Goal: Task Accomplishment & Management: Manage account settings

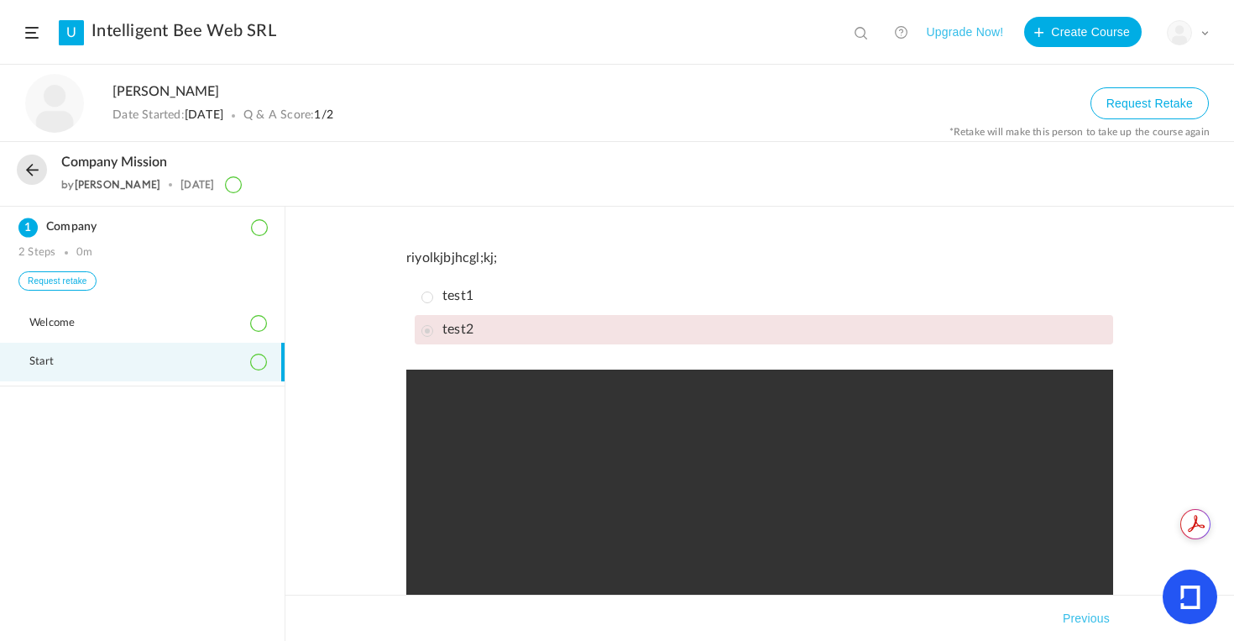
scroll to position [238, 0]
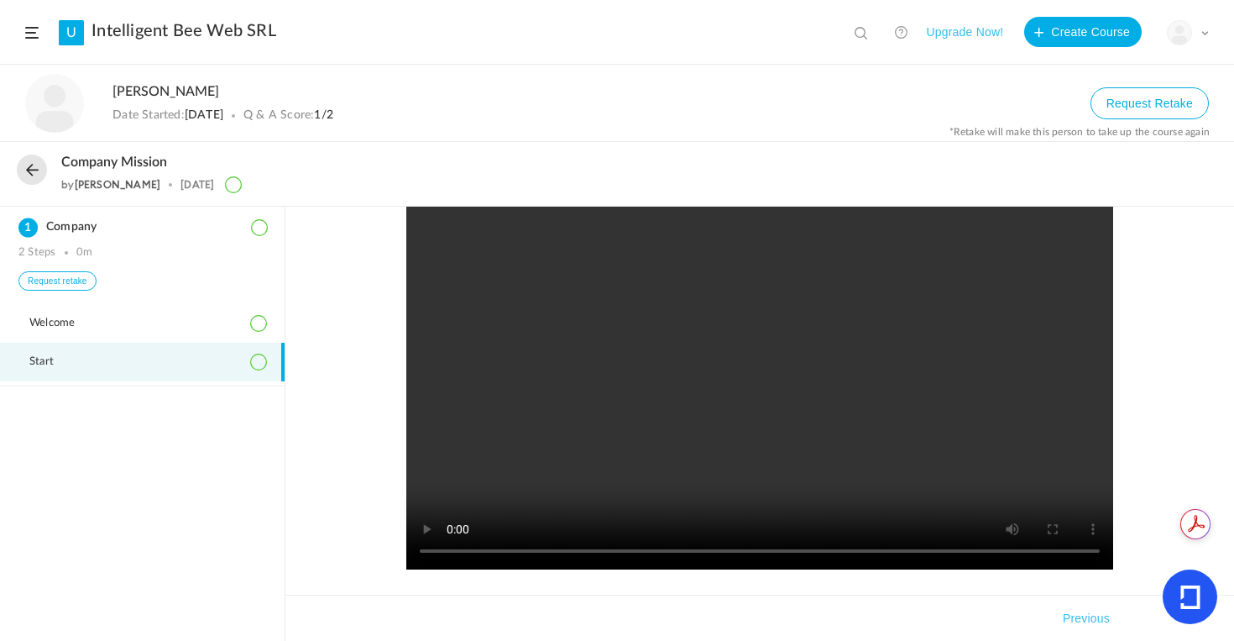
click at [34, 169] on button at bounding box center [32, 169] width 30 height 30
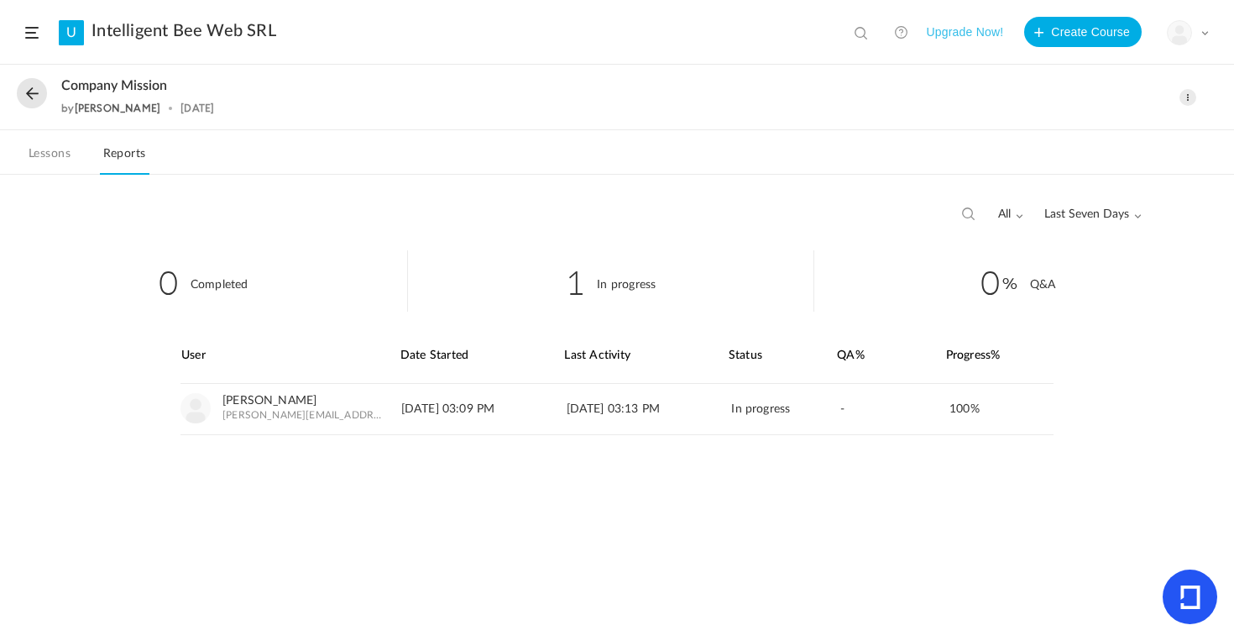
click at [49, 149] on link "Lessons" at bounding box center [49, 159] width 49 height 32
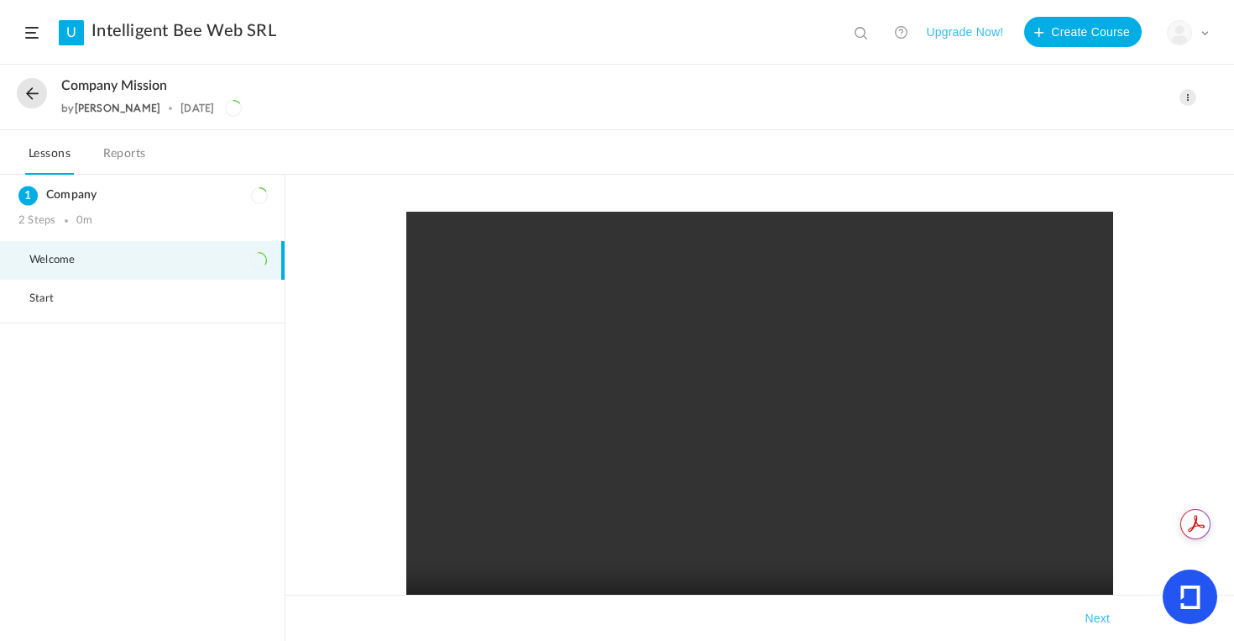
click at [111, 161] on link "Reports" at bounding box center [125, 159] width 50 height 32
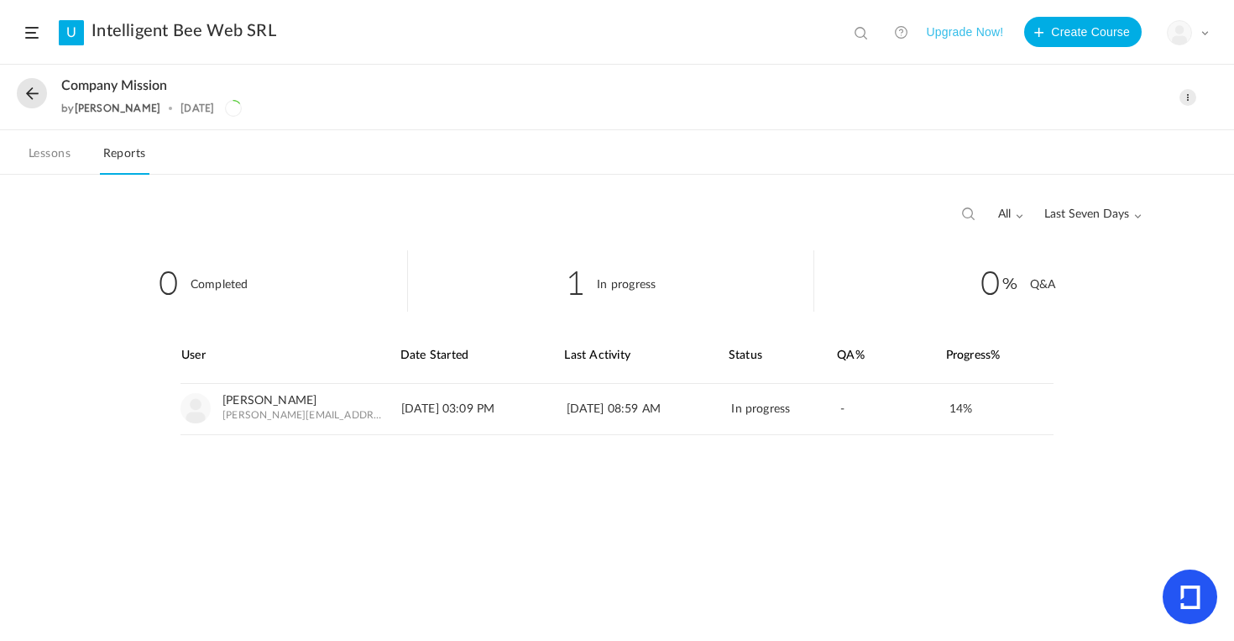
click at [45, 154] on link "Lessons" at bounding box center [49, 159] width 49 height 32
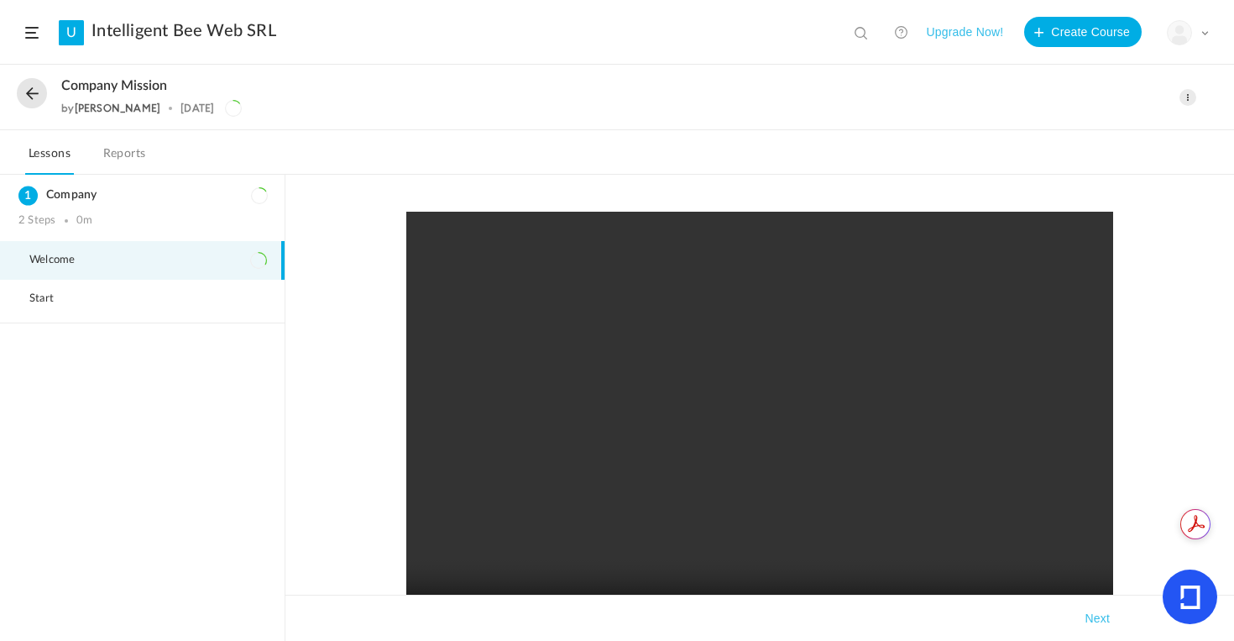
click at [536, 479] on video at bounding box center [759, 430] width 707 height 437
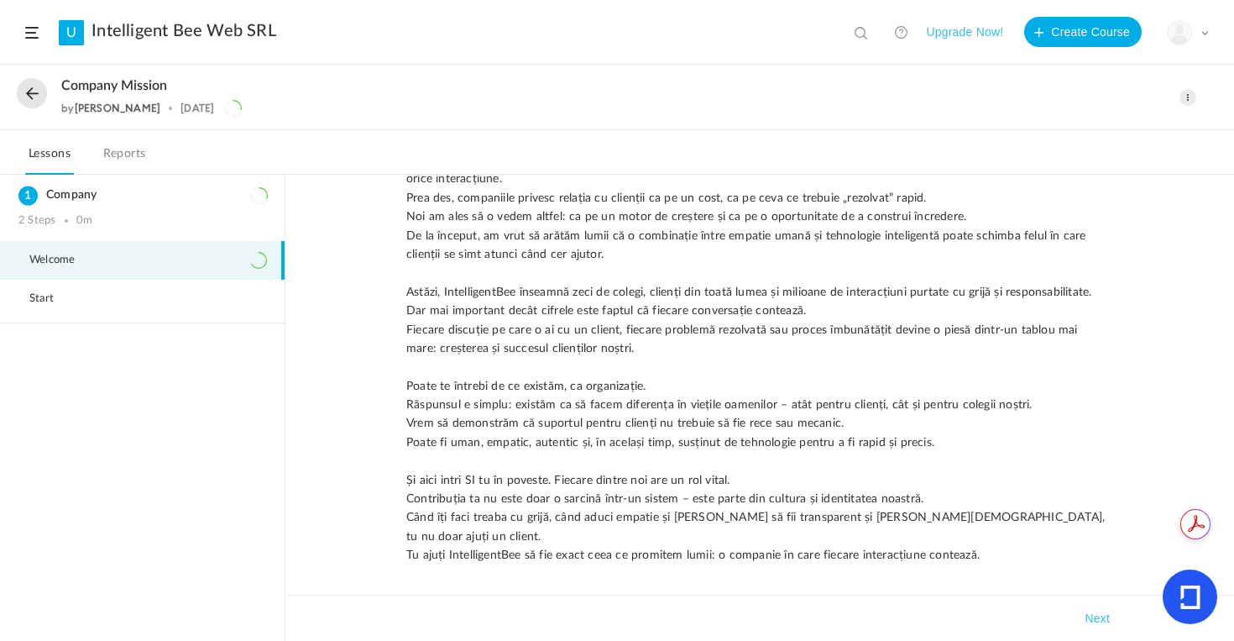
scroll to position [667, 0]
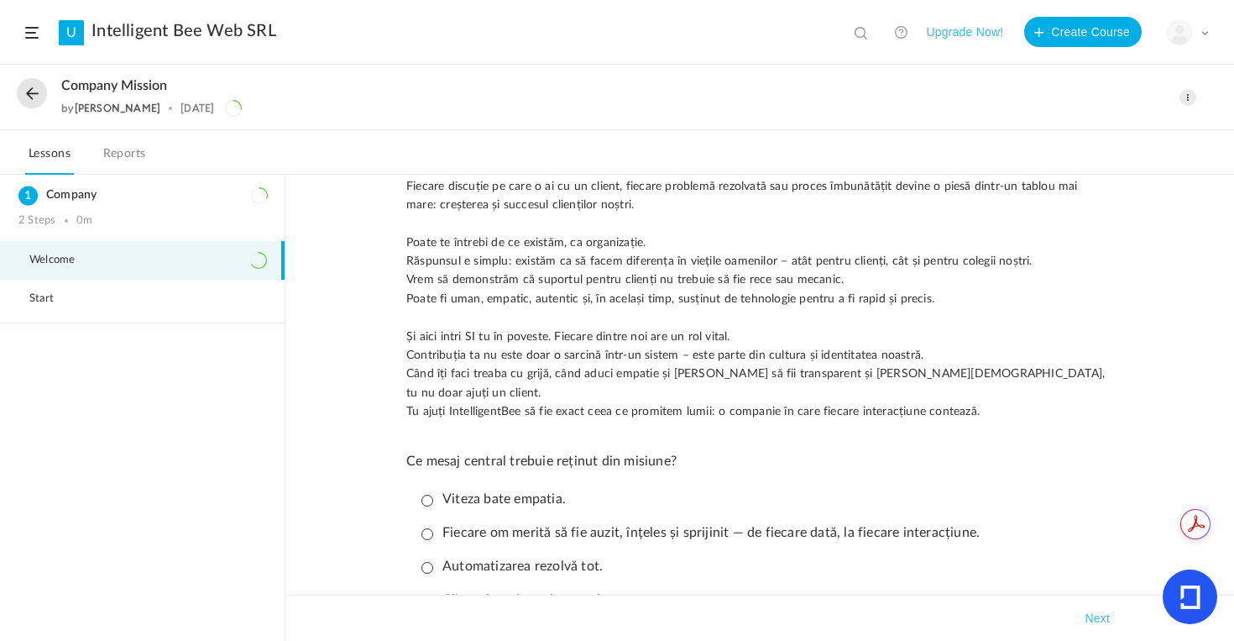
click at [479, 453] on p "Ce mesaj central trebuie reținut din misiune?" at bounding box center [759, 461] width 707 height 16
click at [422, 499] on p "Viteza bate empatia." at bounding box center [493, 499] width 144 height 16
click at [1099, 618] on button "Next" at bounding box center [1097, 618] width 32 height 20
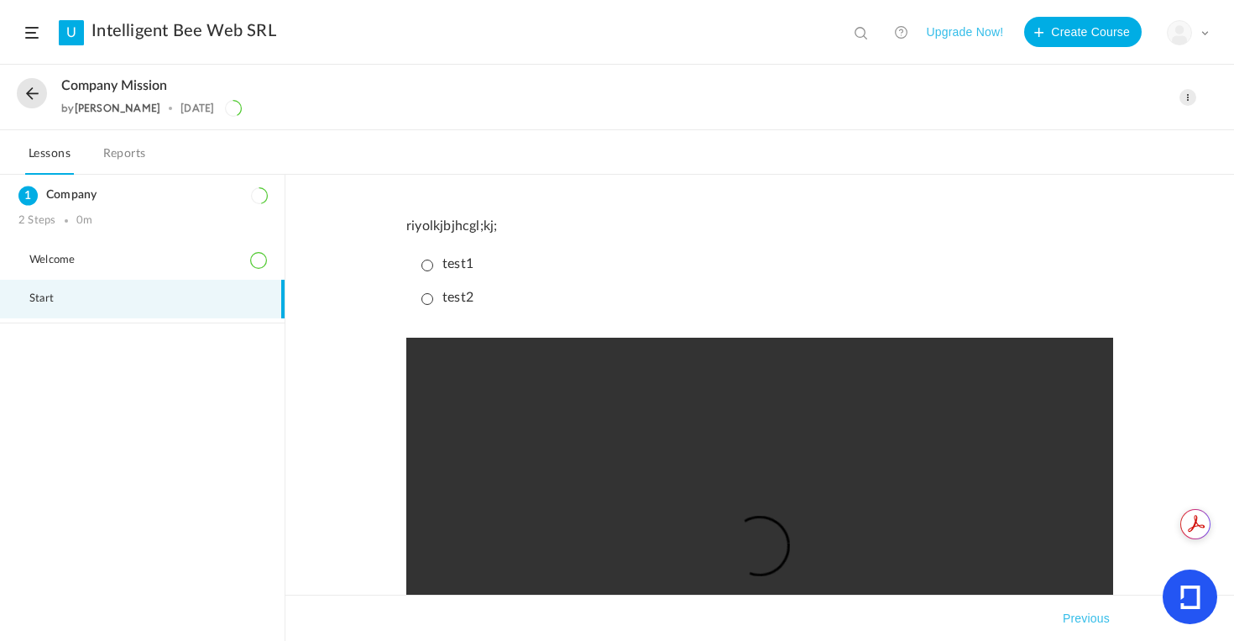
click at [123, 160] on link "Reports" at bounding box center [125, 159] width 50 height 32
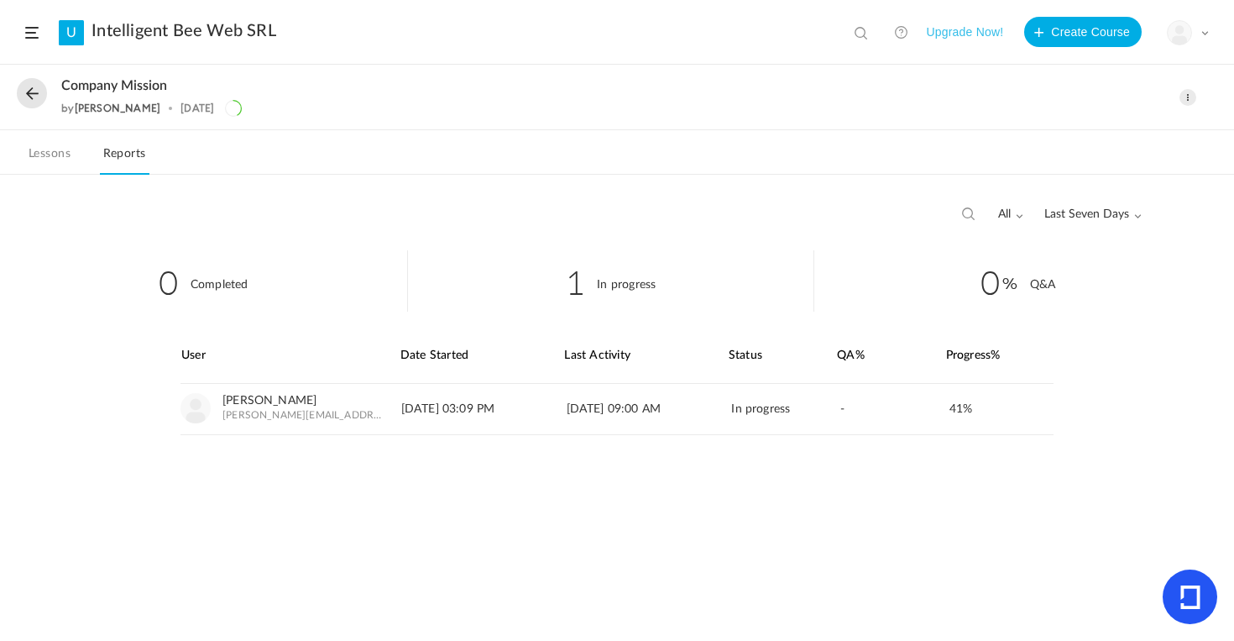
click at [57, 154] on link "Lessons" at bounding box center [49, 159] width 49 height 32
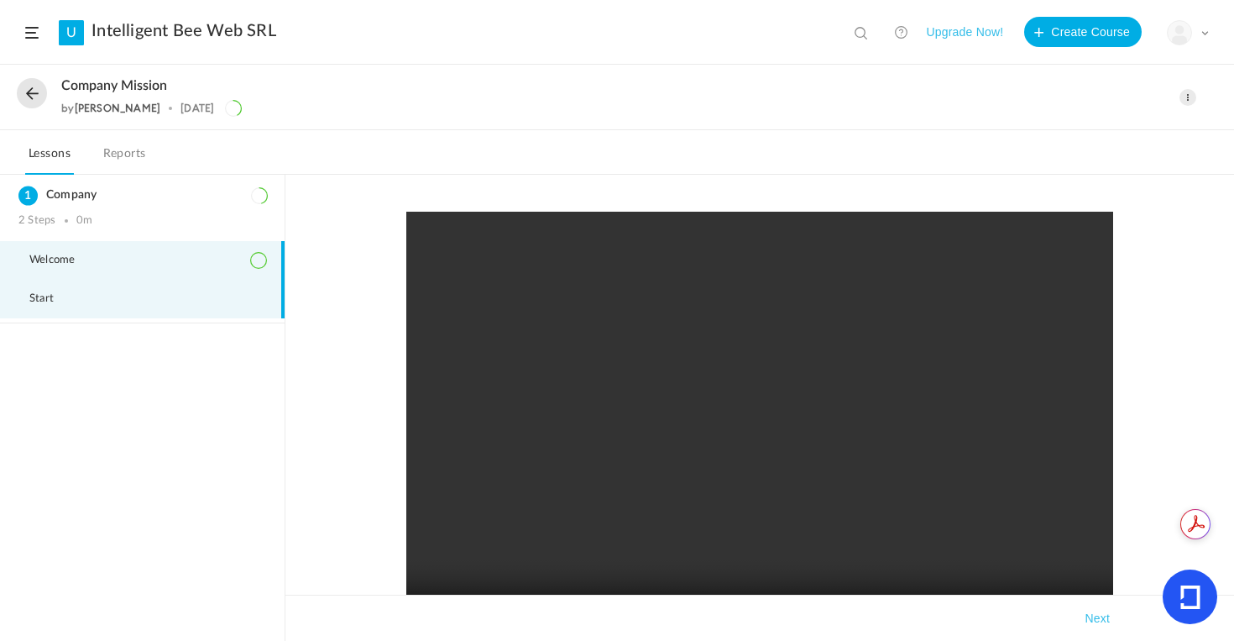
click at [57, 304] on span "Start" at bounding box center [51, 298] width 45 height 13
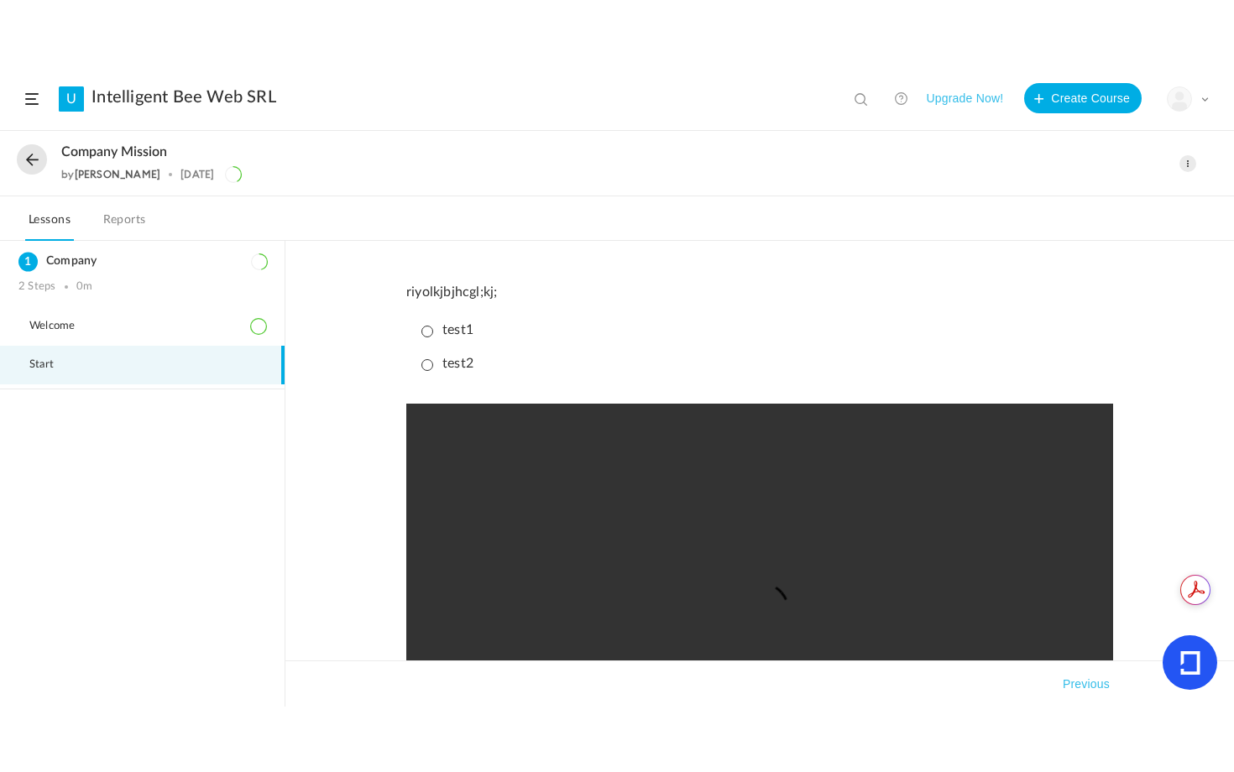
scroll to position [160, 0]
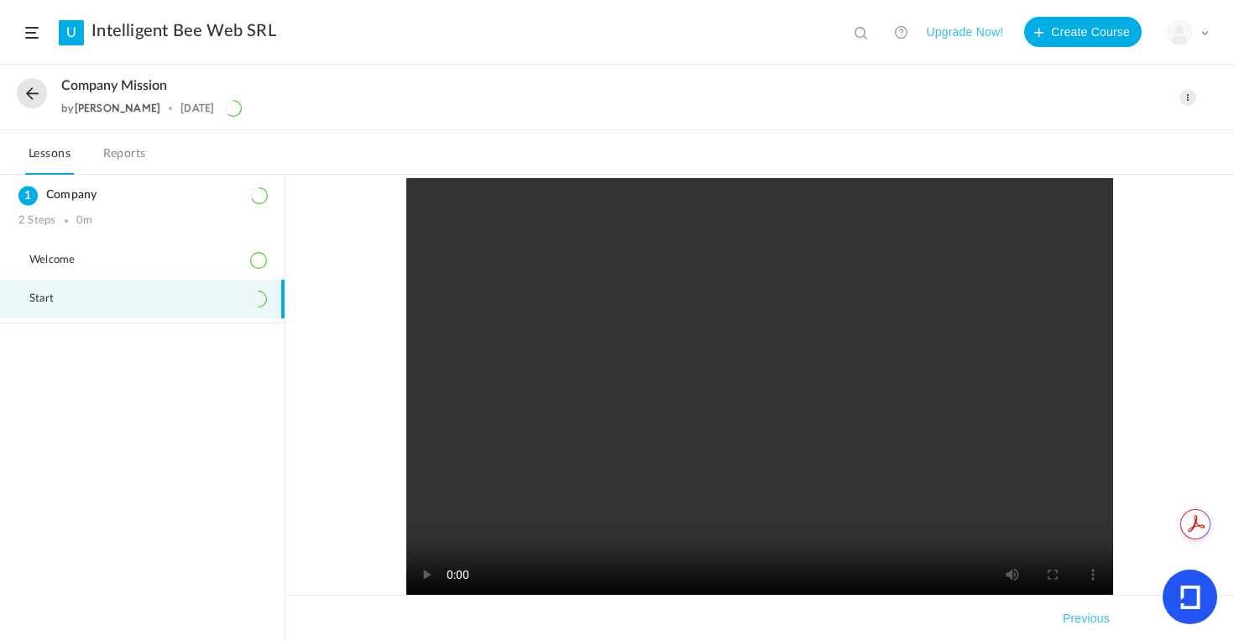
click at [817, 594] on div "riyolkjbjhcgl;kj; test1 test2 Complete Step Takeaways Previous" at bounding box center [760, 378] width 741 height 652
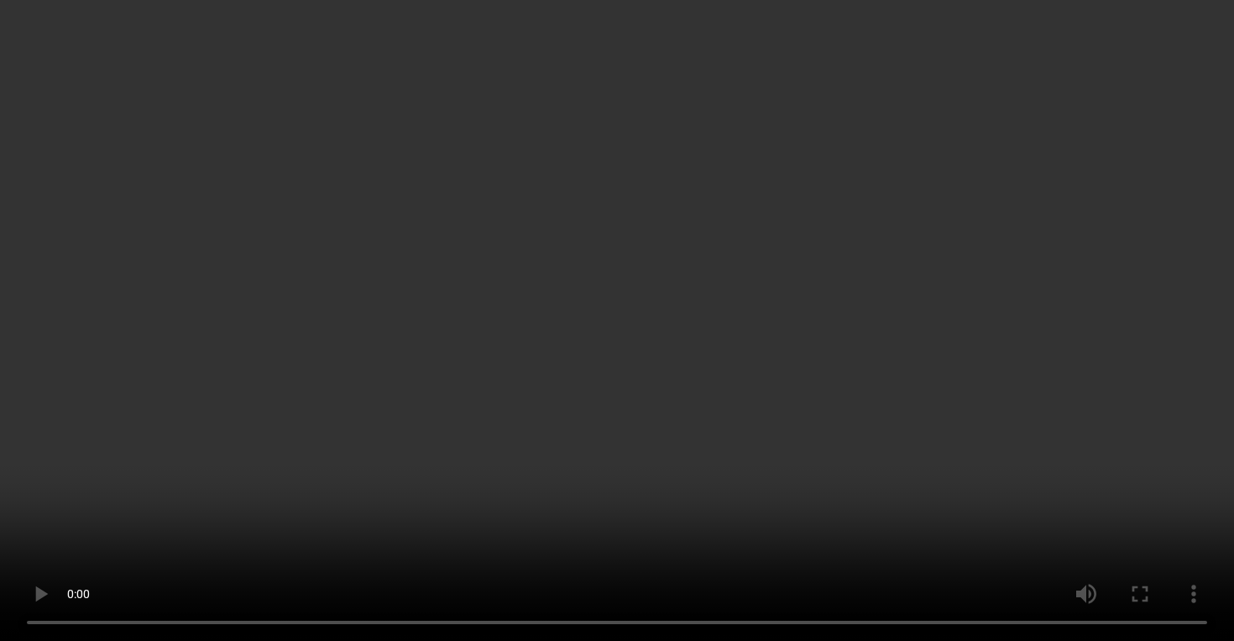
scroll to position [270, 0]
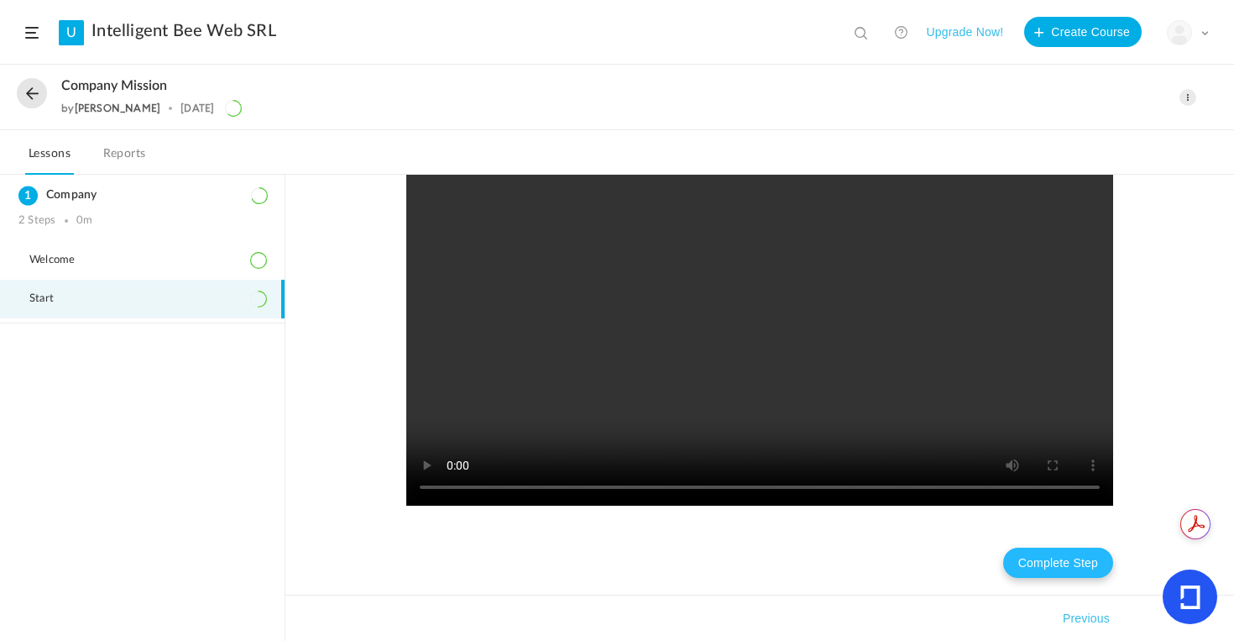
click at [1055, 562] on button "Complete Step" at bounding box center [1058, 562] width 110 height 30
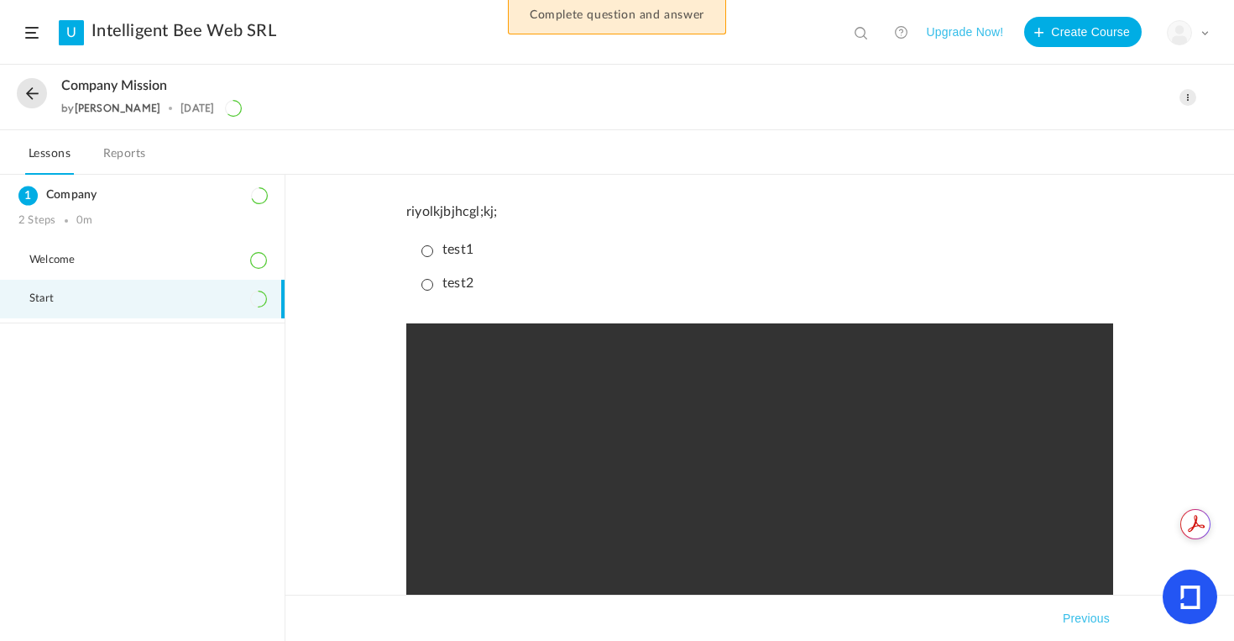
scroll to position [12, 0]
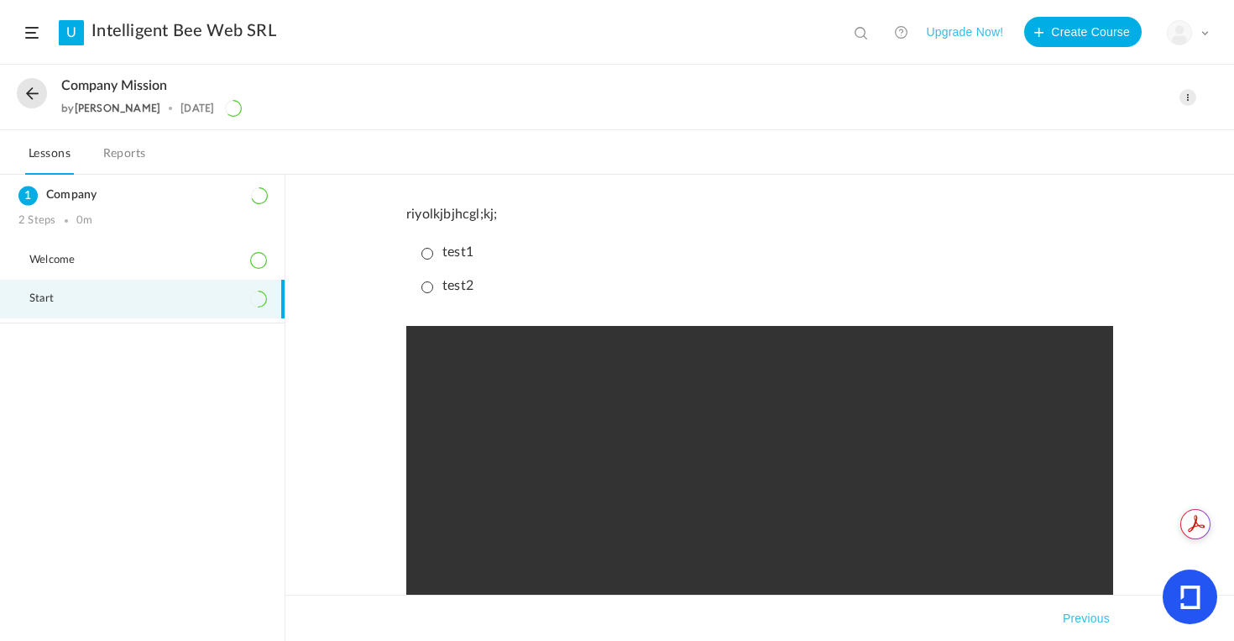
click at [427, 288] on p "test2" at bounding box center [447, 286] width 52 height 16
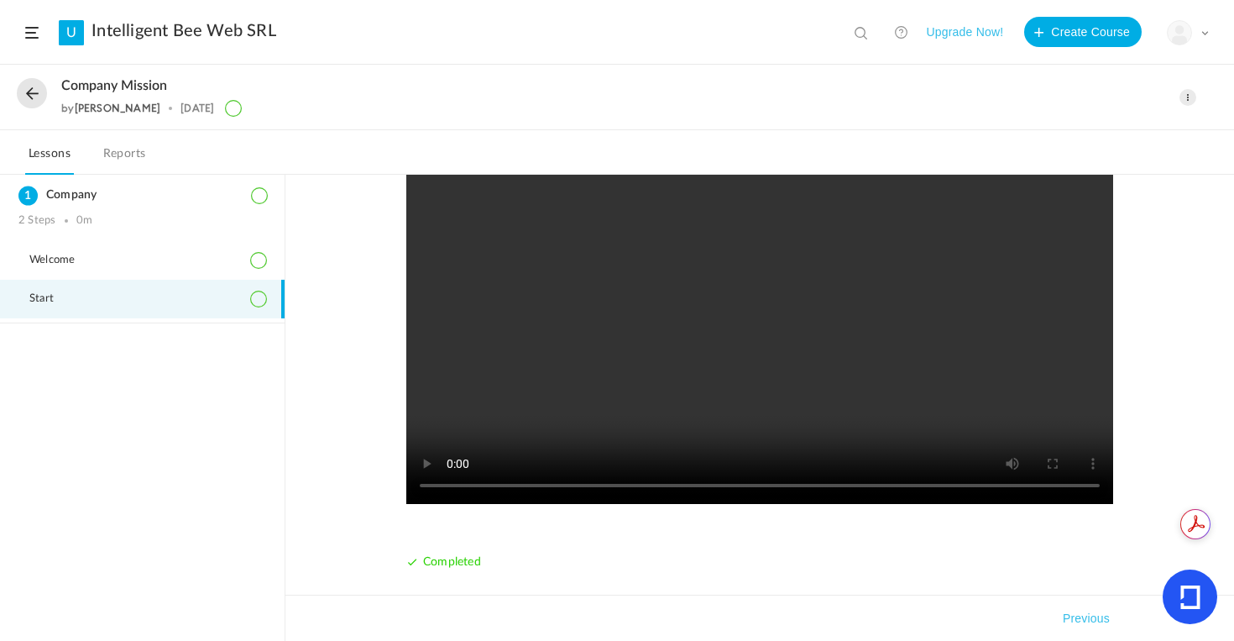
click at [131, 155] on link "Reports" at bounding box center [125, 159] width 50 height 32
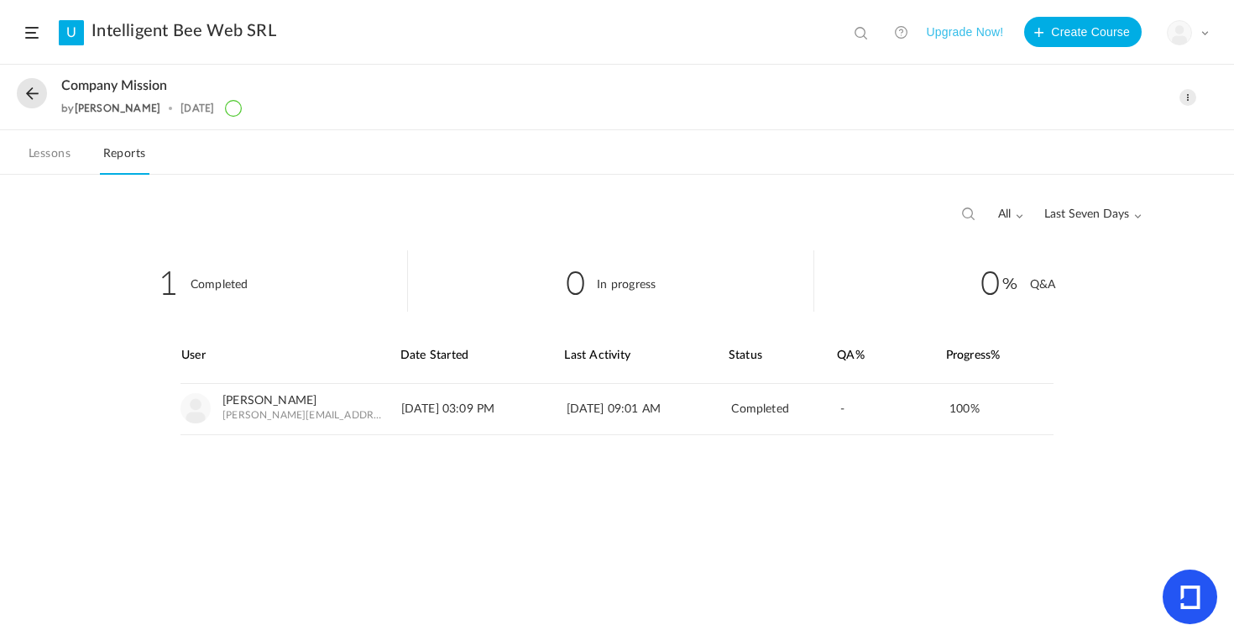
click at [42, 161] on link "Lessons" at bounding box center [49, 159] width 49 height 32
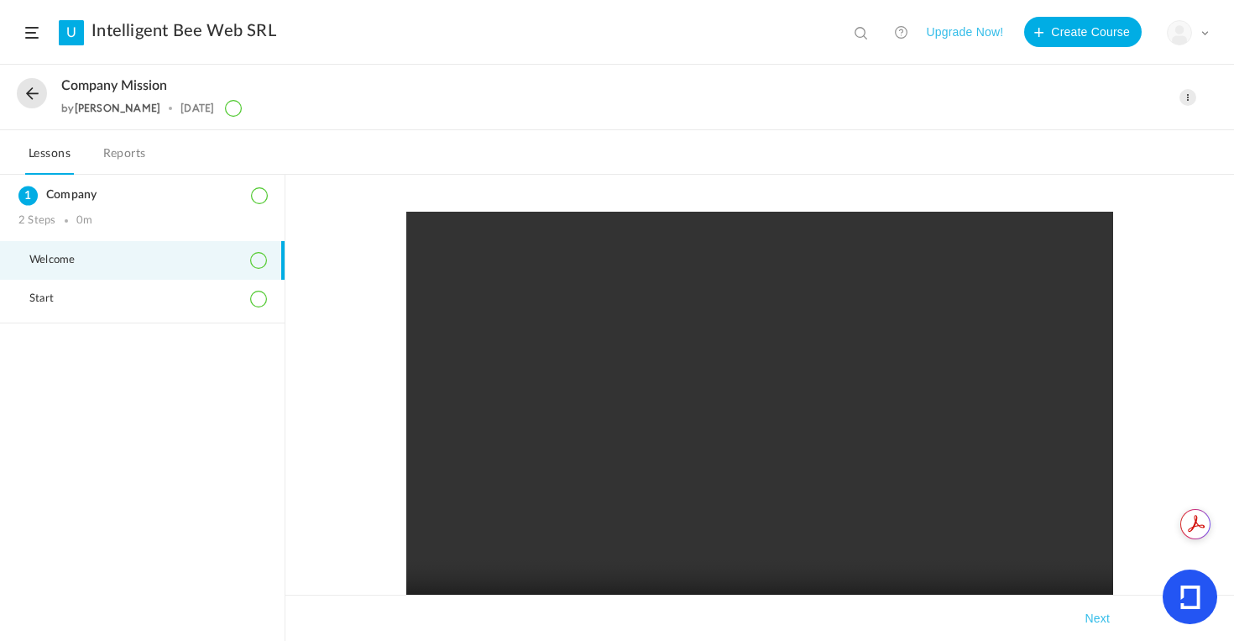
click at [60, 258] on span "Welcome" at bounding box center [62, 260] width 66 height 13
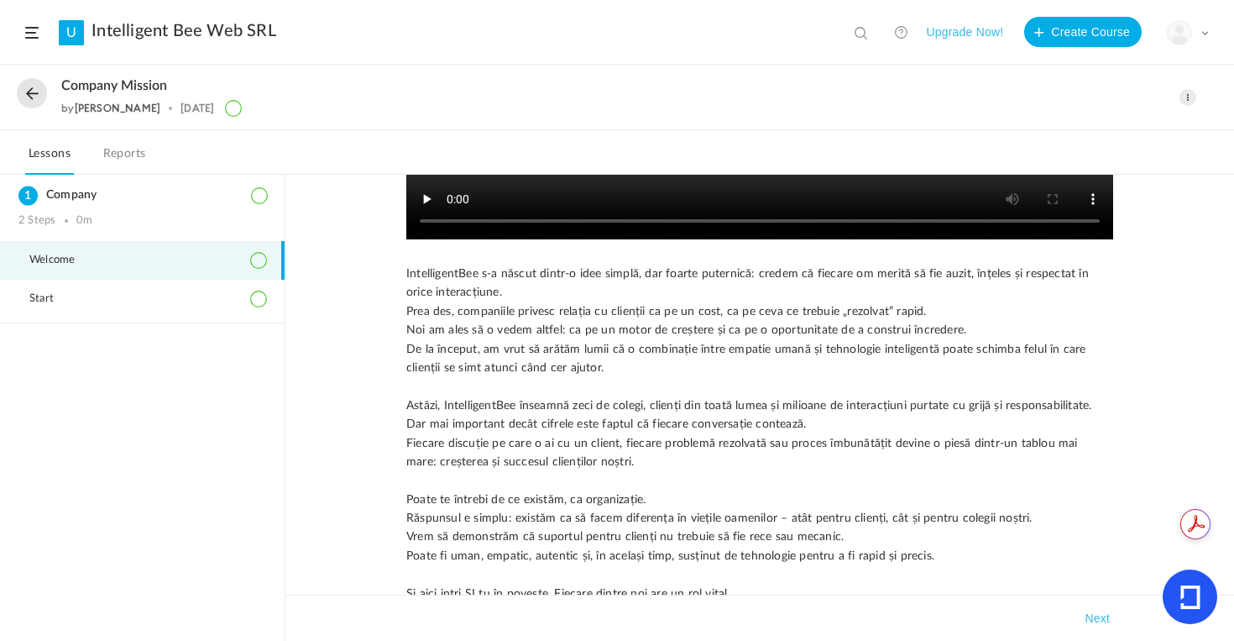
scroll to position [778, 0]
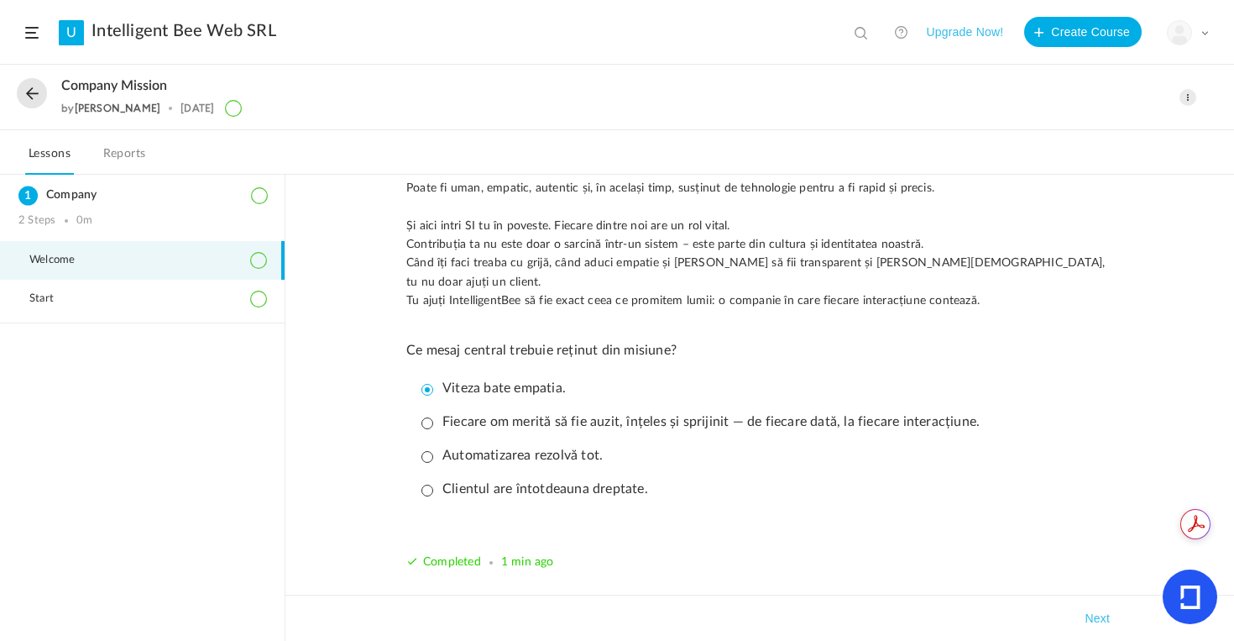
click at [425, 425] on p "Fiecare om merită să fie auzit, înțeles și sprijinit — de fiecare dată, la fiec…" at bounding box center [700, 422] width 558 height 16
click at [1100, 620] on button "Next" at bounding box center [1097, 618] width 32 height 20
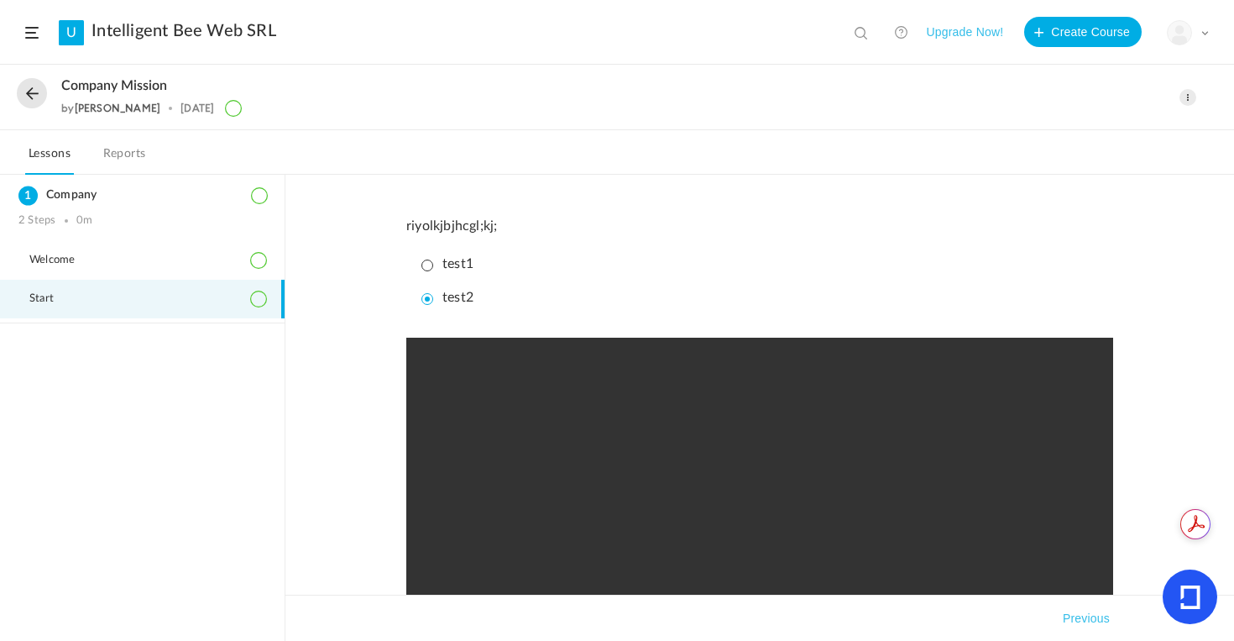
click at [429, 263] on p "test1" at bounding box center [447, 264] width 52 height 16
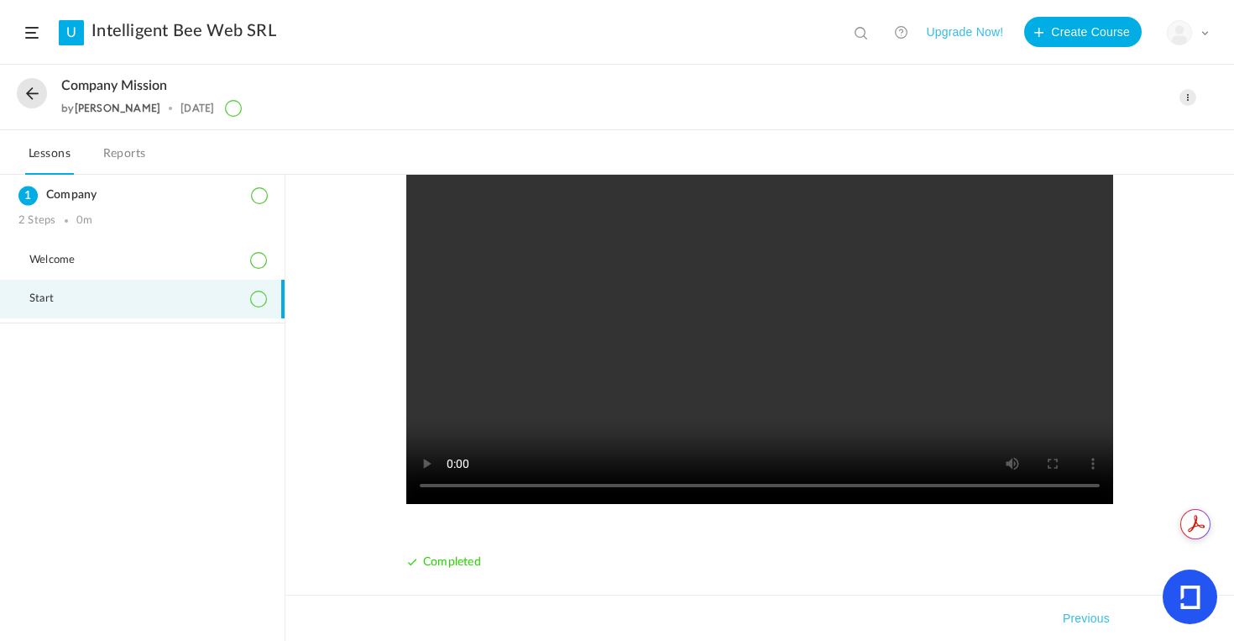
click at [117, 154] on link "Reports" at bounding box center [125, 159] width 50 height 32
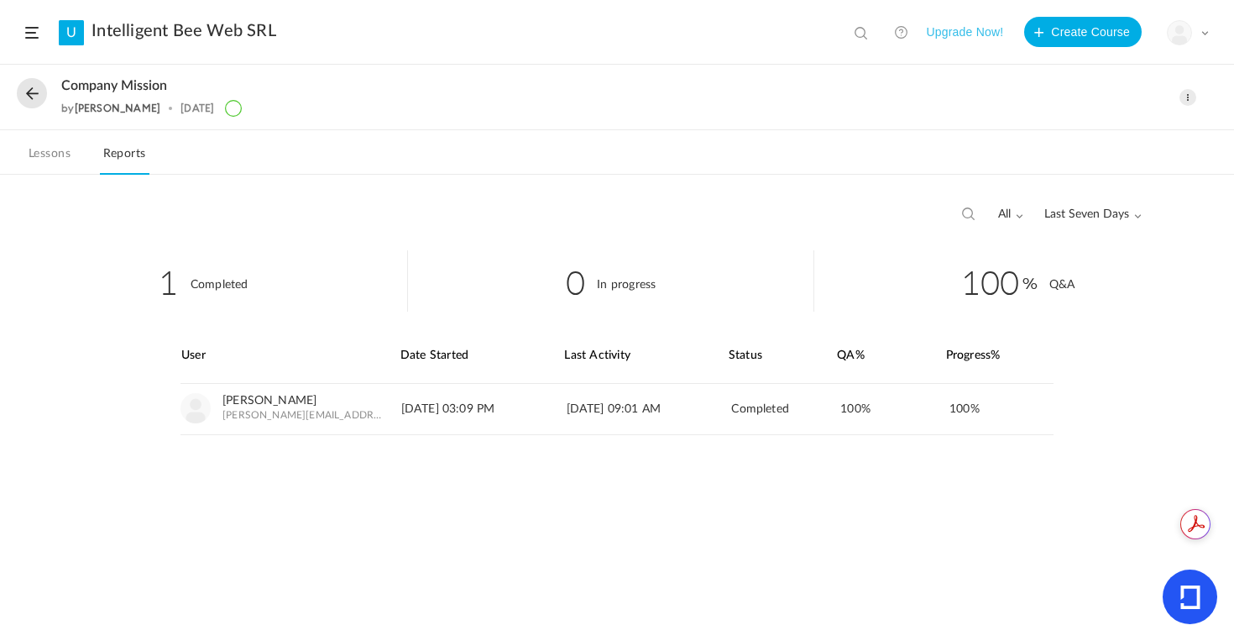
click at [51, 163] on link "Lessons" at bounding box center [49, 159] width 49 height 32
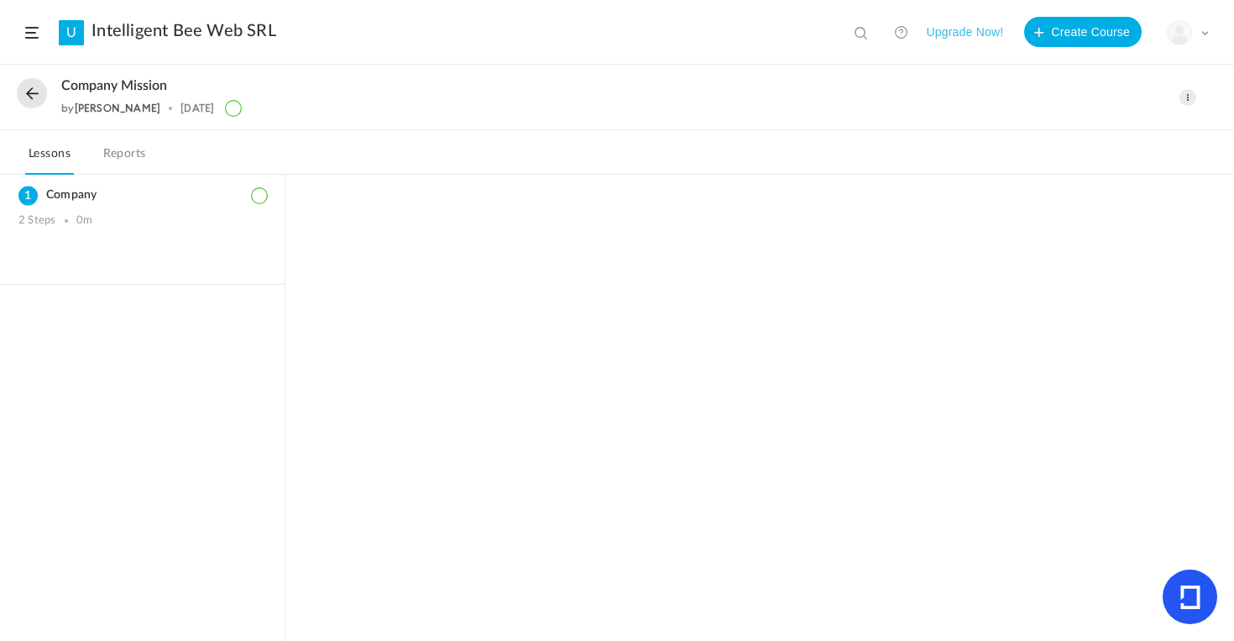
click at [35, 93] on button at bounding box center [32, 93] width 30 height 30
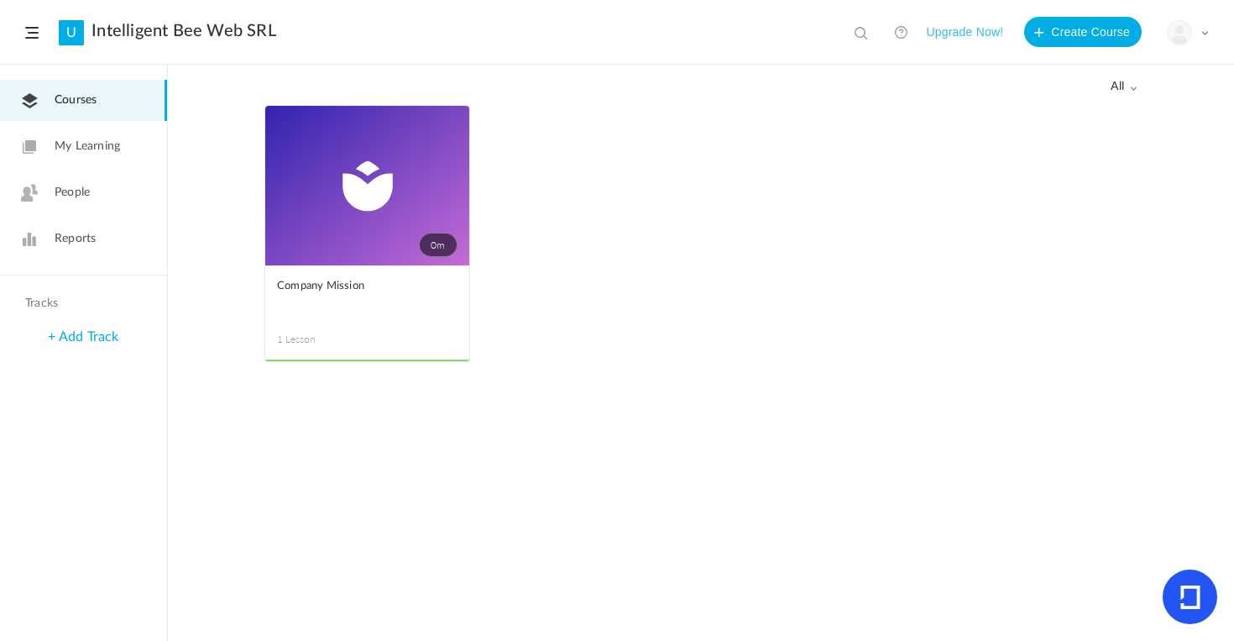
click at [65, 95] on span "Courses" at bounding box center [76, 101] width 42 height 18
click at [84, 142] on span "My Learning" at bounding box center [87, 147] width 65 height 18
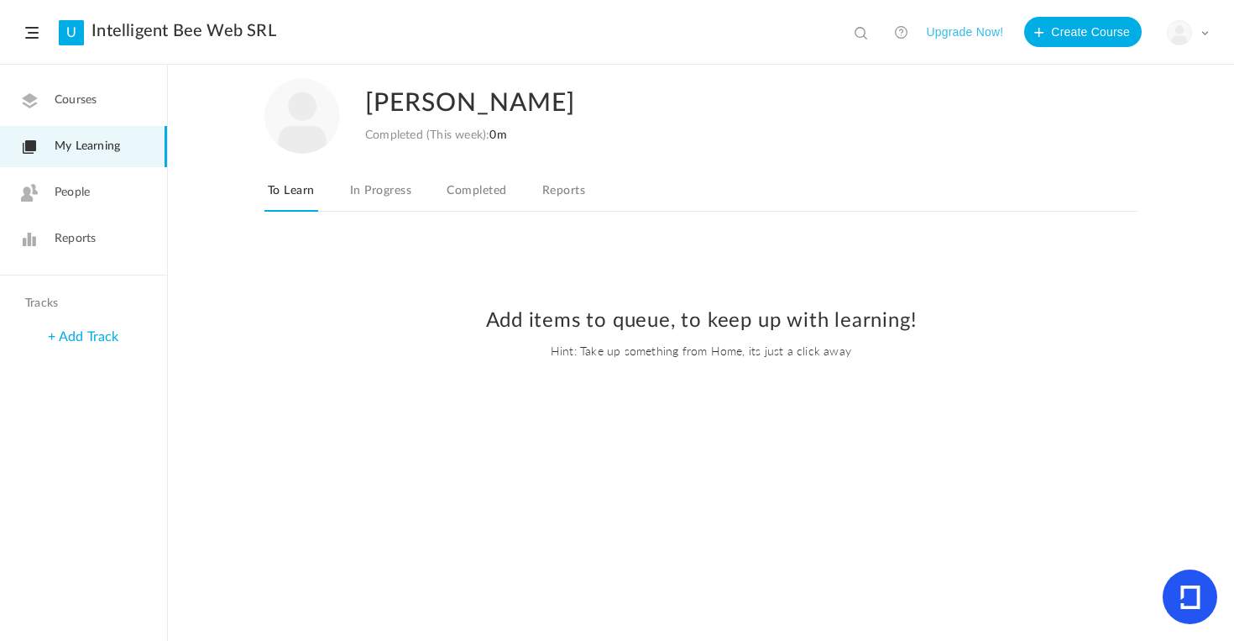
click at [479, 191] on link "Completed" at bounding box center [476, 196] width 66 height 32
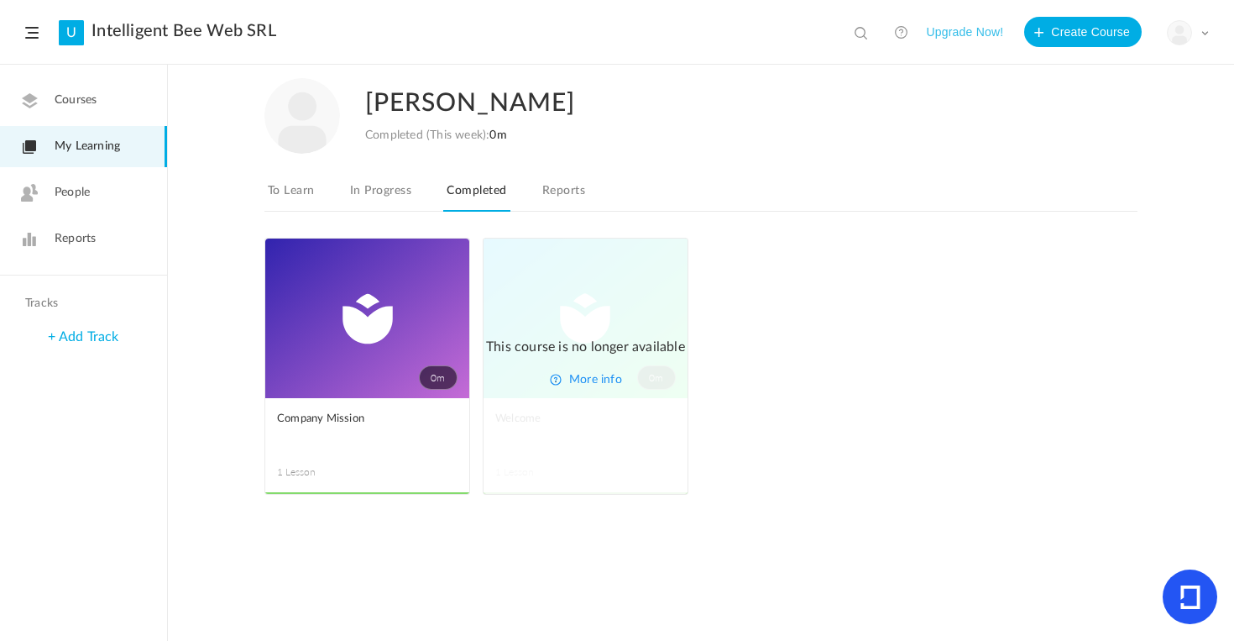
click at [590, 380] on link "More info" at bounding box center [595, 380] width 53 height 14
click at [559, 196] on link "Reports" at bounding box center [564, 196] width 50 height 32
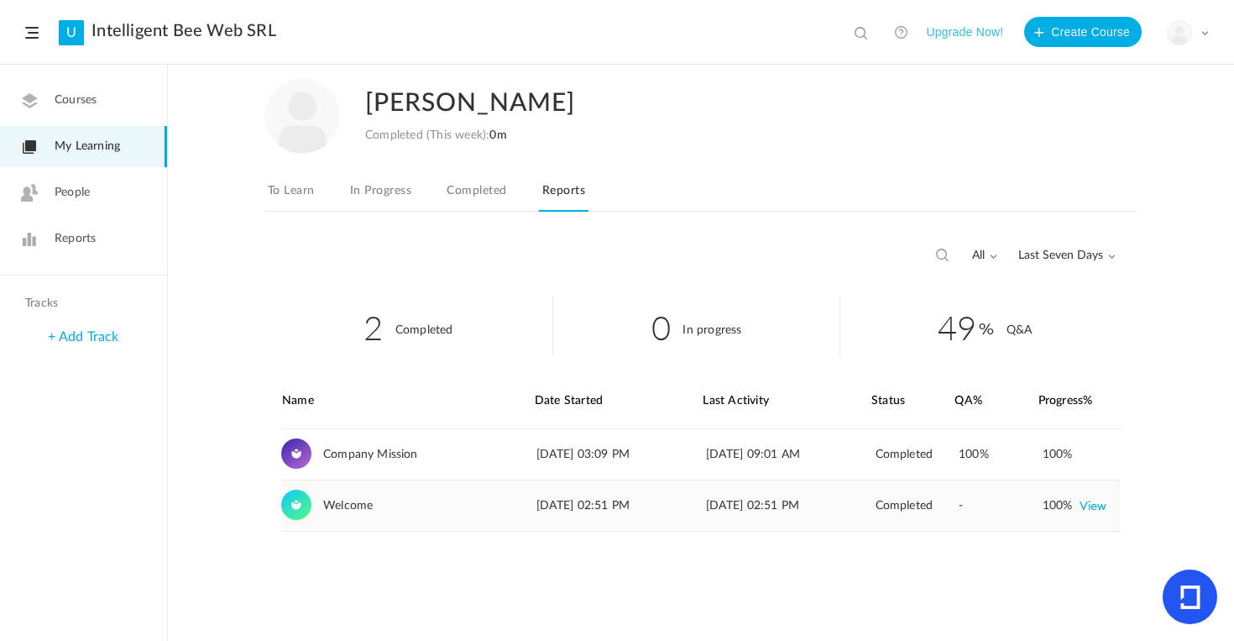
click at [1093, 501] on link "View" at bounding box center [1094, 505] width 28 height 30
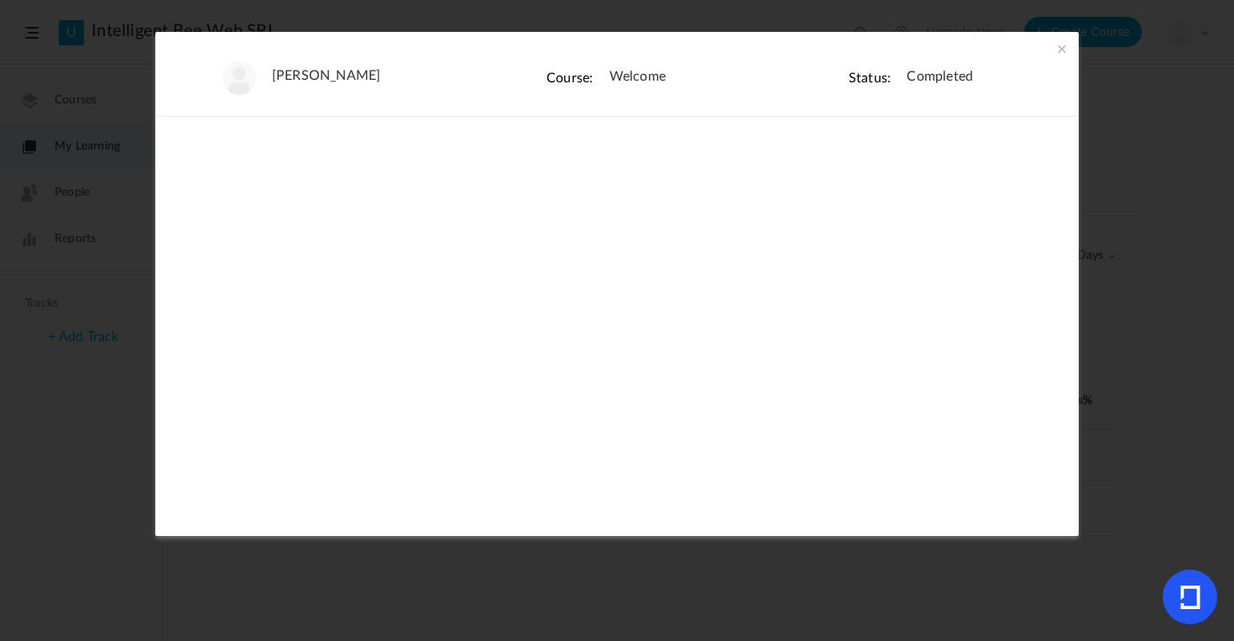
click at [1060, 50] on span at bounding box center [1062, 48] width 17 height 17
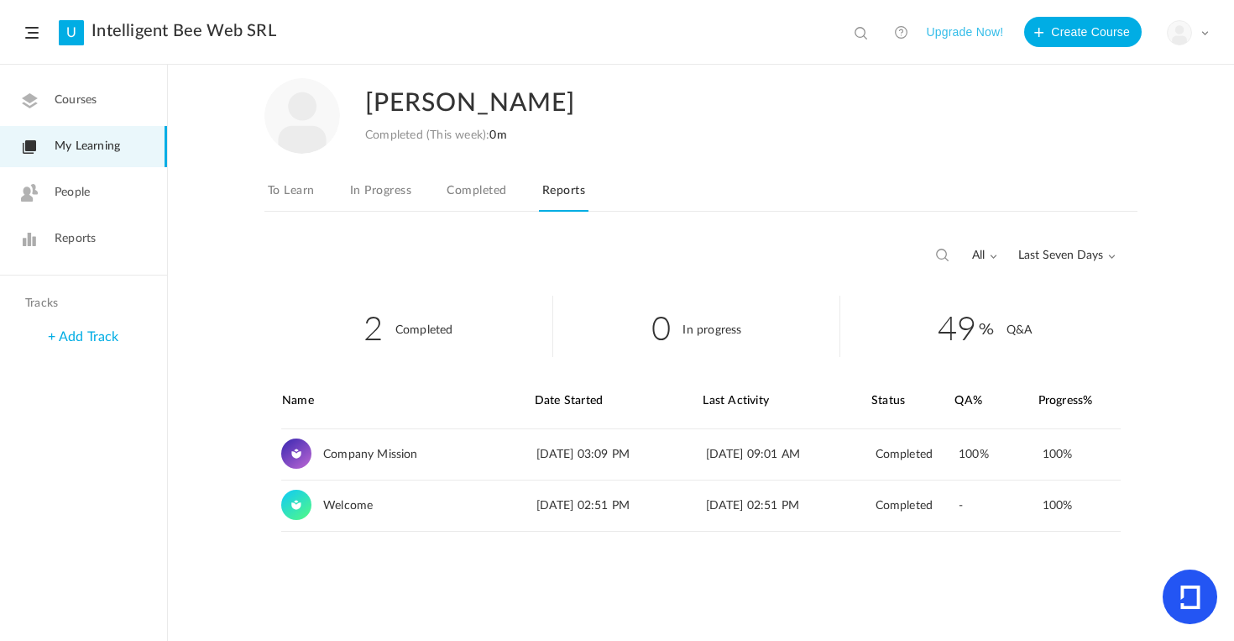
click at [488, 191] on link "Completed" at bounding box center [476, 196] width 66 height 32
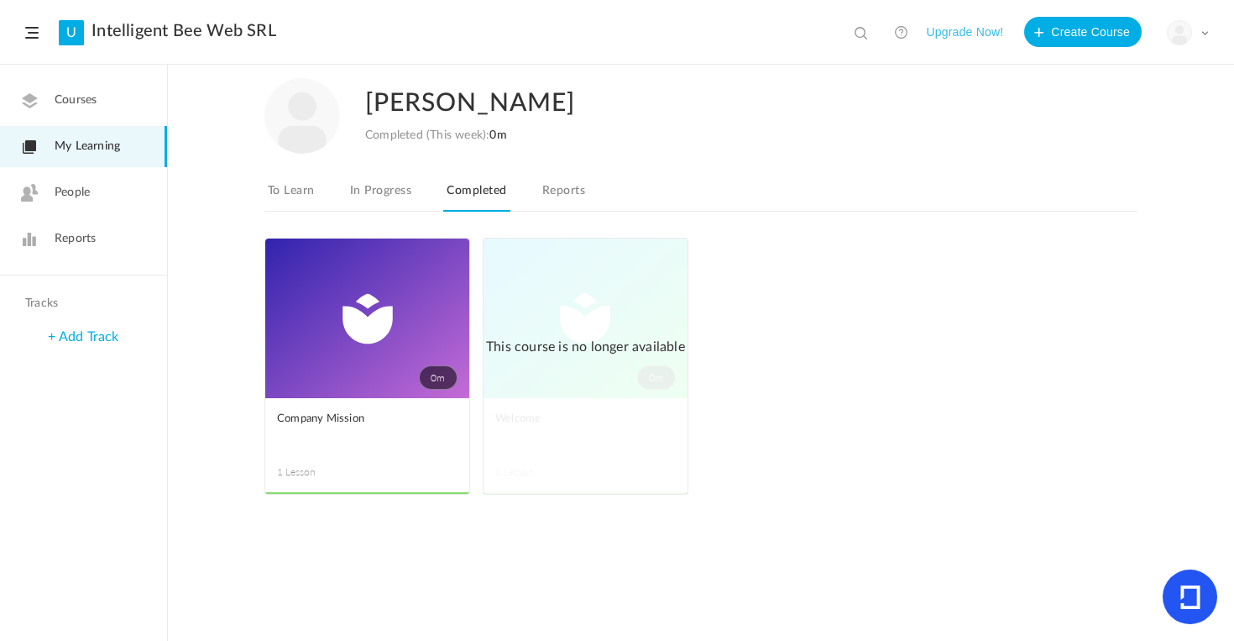
click at [390, 196] on link "In Progress" at bounding box center [381, 196] width 68 height 32
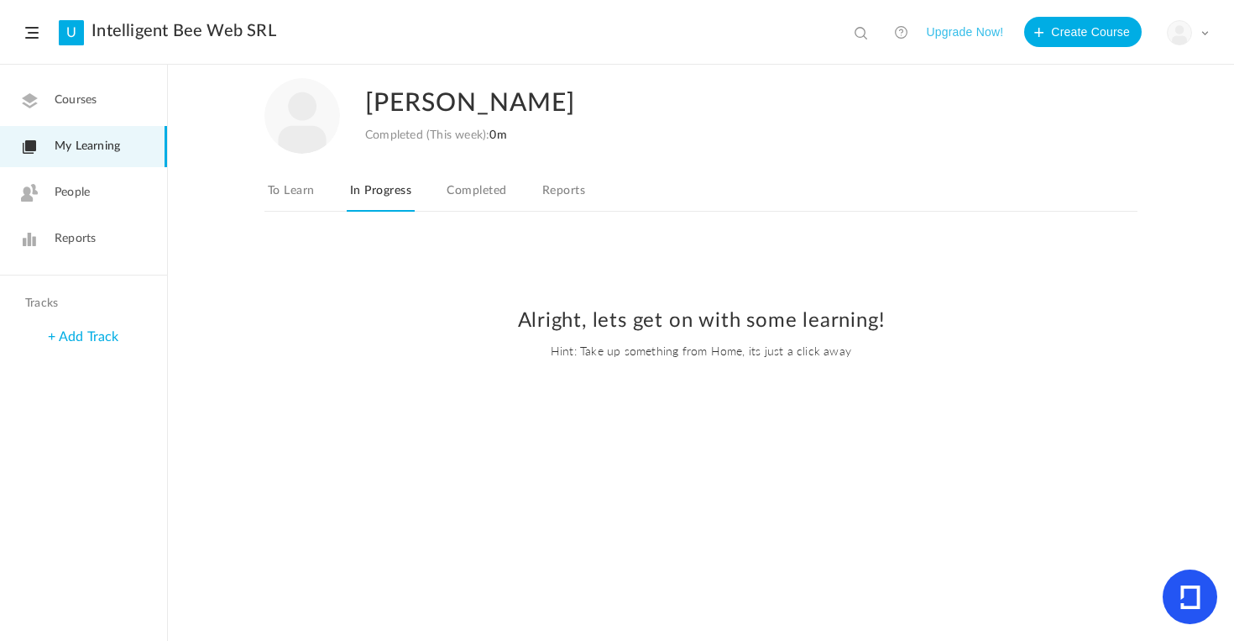
click at [466, 192] on link "Completed" at bounding box center [476, 196] width 66 height 32
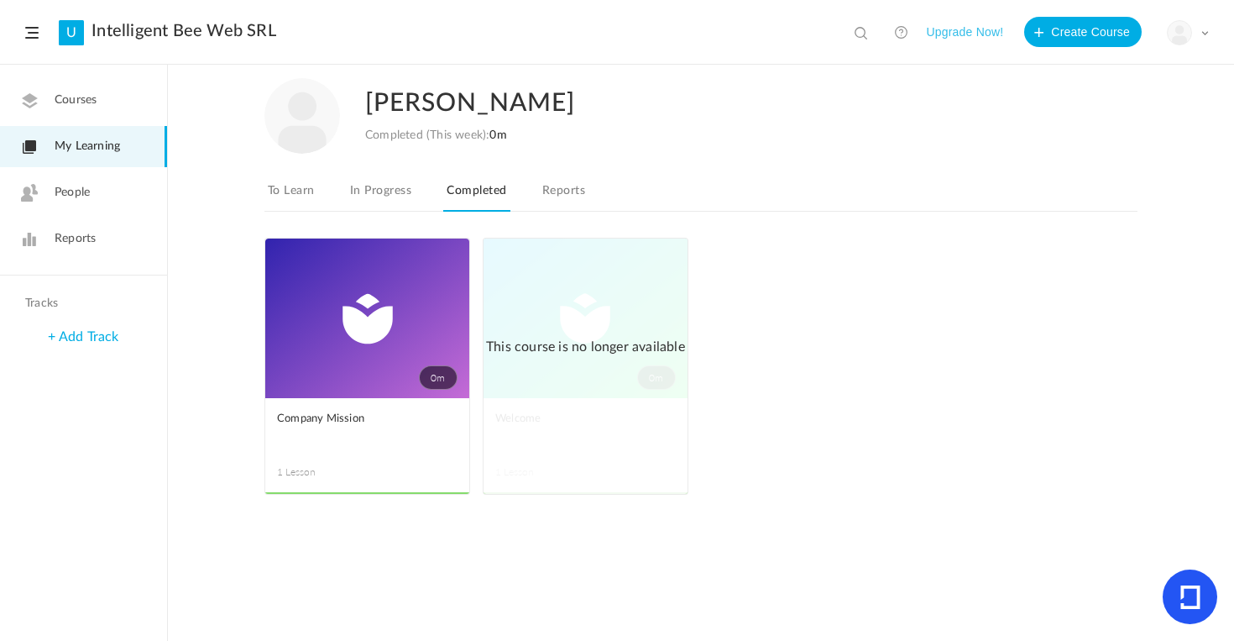
click at [90, 245] on span "Reports" at bounding box center [75, 239] width 41 height 18
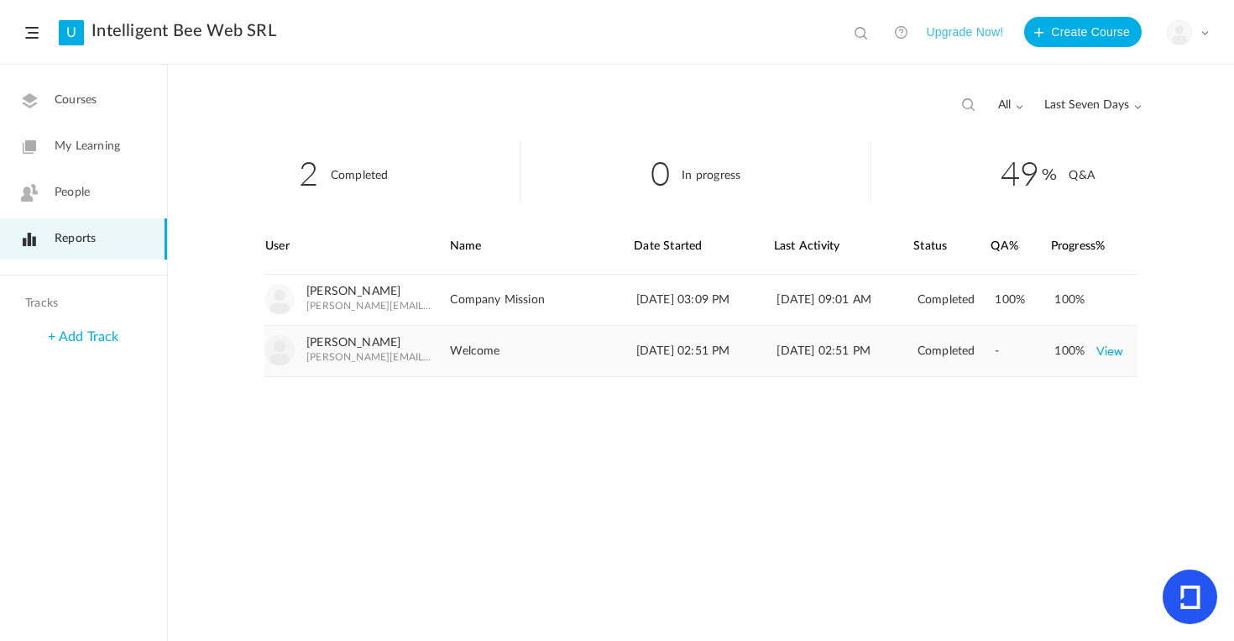
click at [284, 348] on img at bounding box center [279, 350] width 30 height 30
click at [965, 32] on button "Upgrade Now!" at bounding box center [964, 32] width 77 height 30
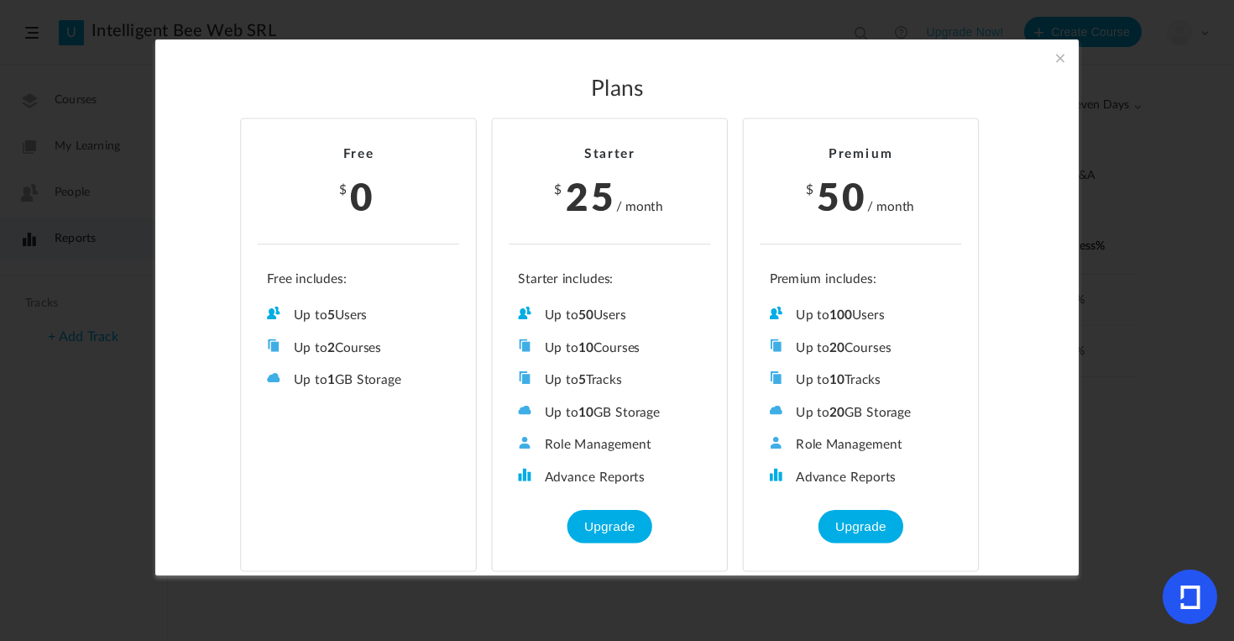
click at [1059, 56] on span at bounding box center [1060, 58] width 18 height 18
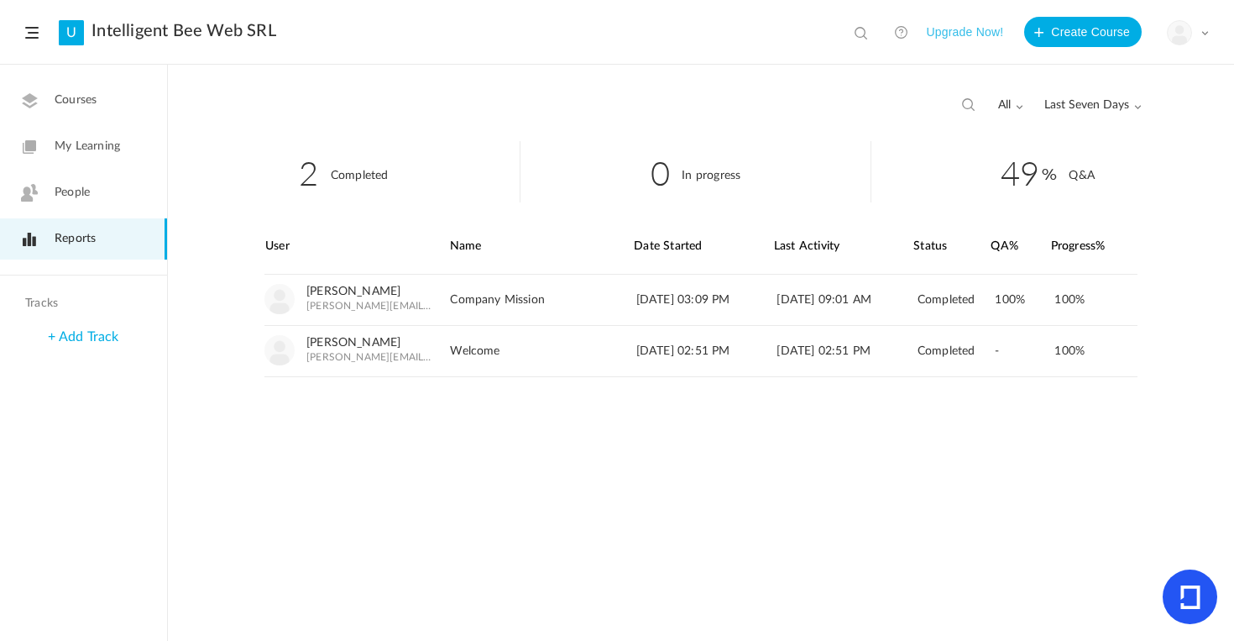
click at [56, 194] on span "People" at bounding box center [72, 193] width 35 height 18
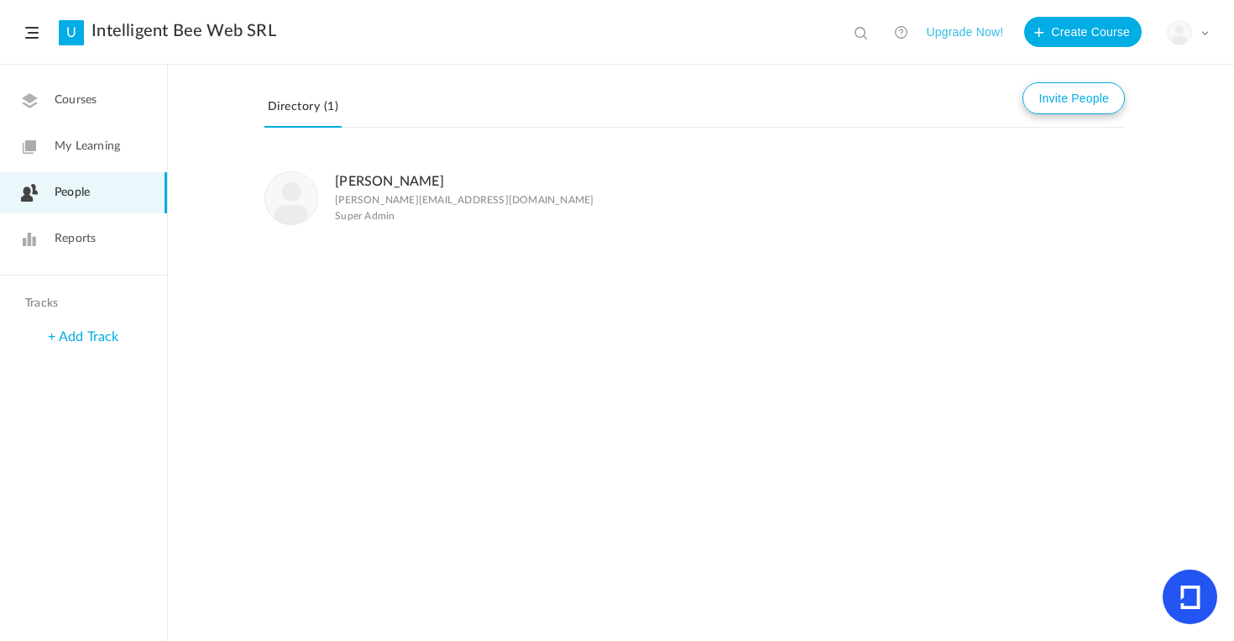
click at [1055, 93] on button "Invite People" at bounding box center [1074, 98] width 102 height 32
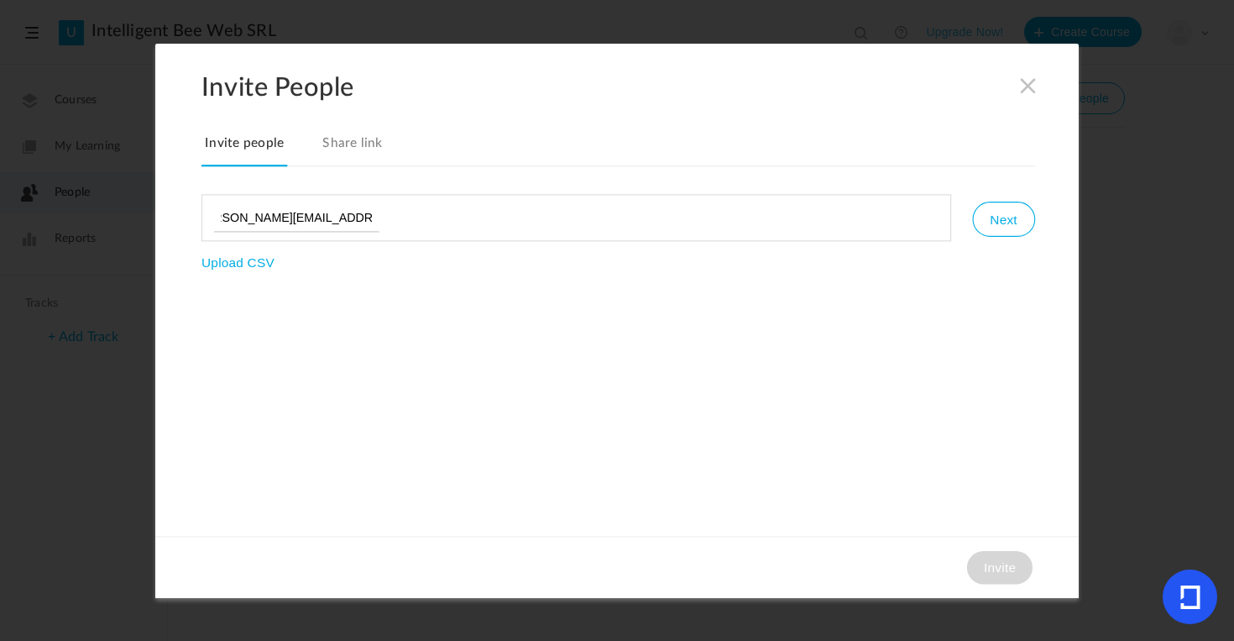
scroll to position [0, 34]
type input "cristina.cuzeac@intelligentbee.com"
click at [1013, 220] on button "Next" at bounding box center [1003, 219] width 62 height 35
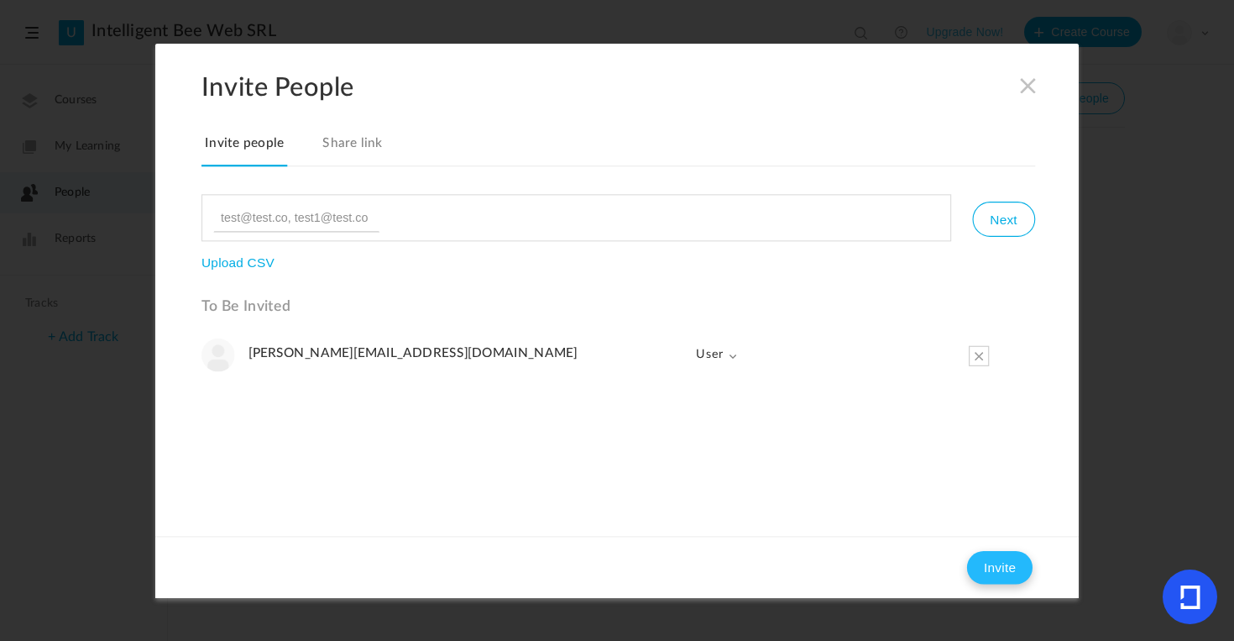
click at [1007, 568] on button "Invite" at bounding box center [999, 567] width 65 height 34
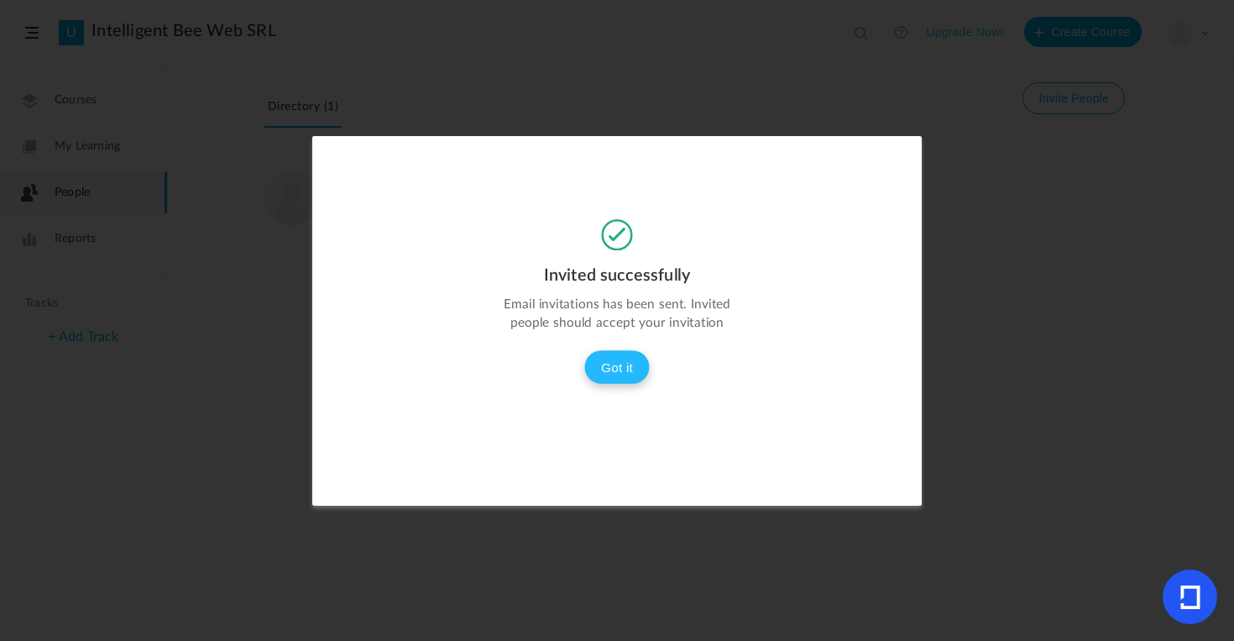
click at [613, 370] on button "Got it" at bounding box center [616, 367] width 65 height 34
